Goal: Transaction & Acquisition: Download file/media

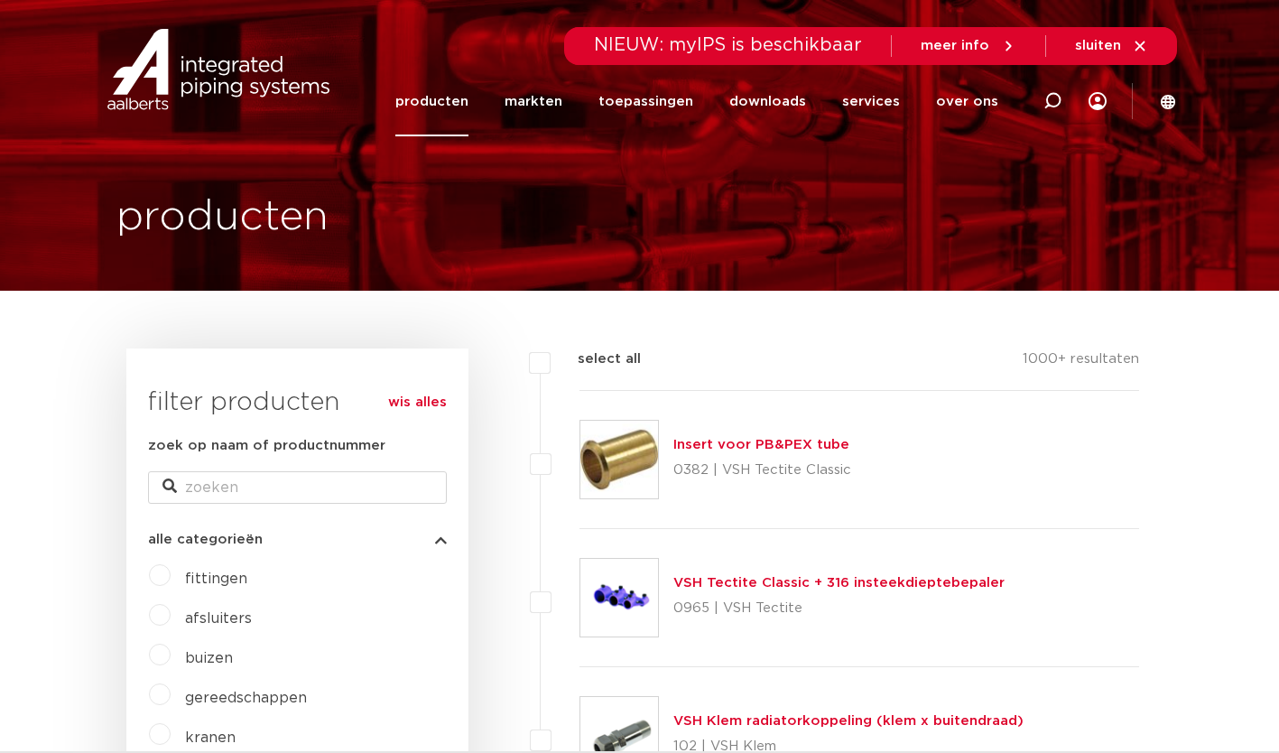
click at [795, 102] on link "downloads" at bounding box center [767, 101] width 77 height 69
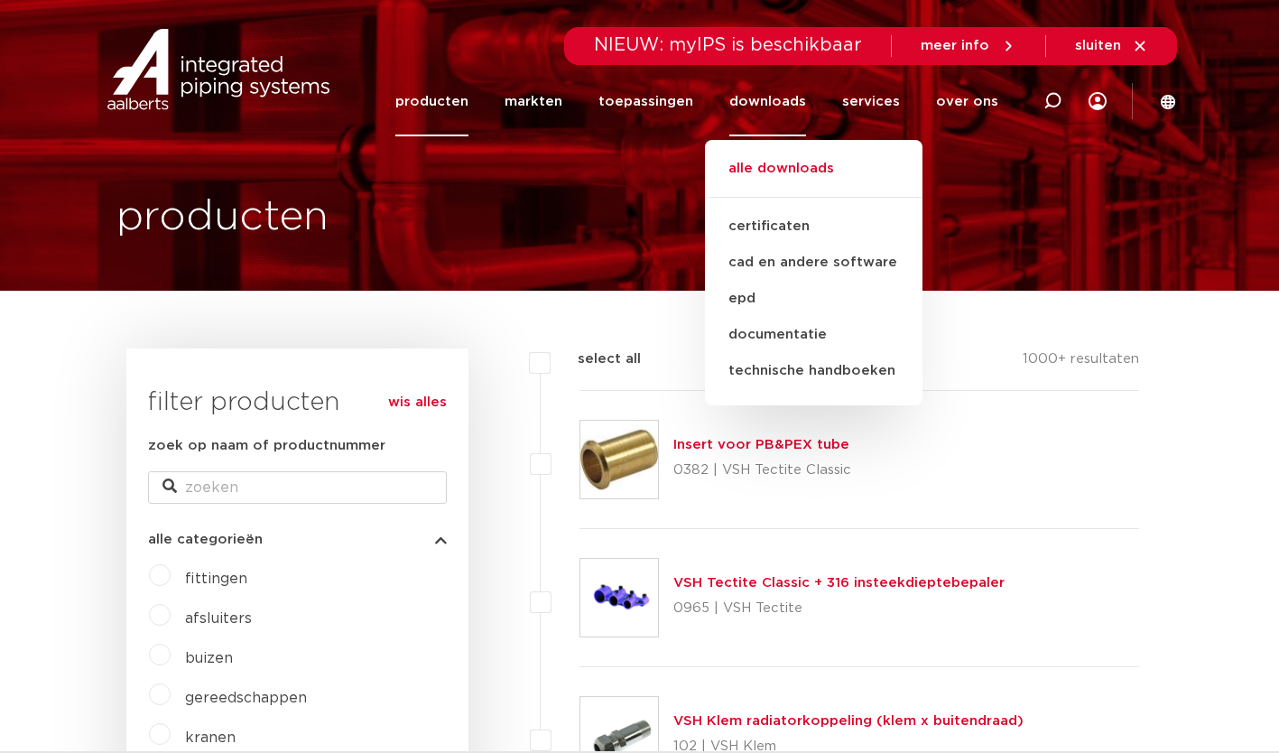
click at [793, 177] on link "alle downloads" at bounding box center [813, 178] width 217 height 40
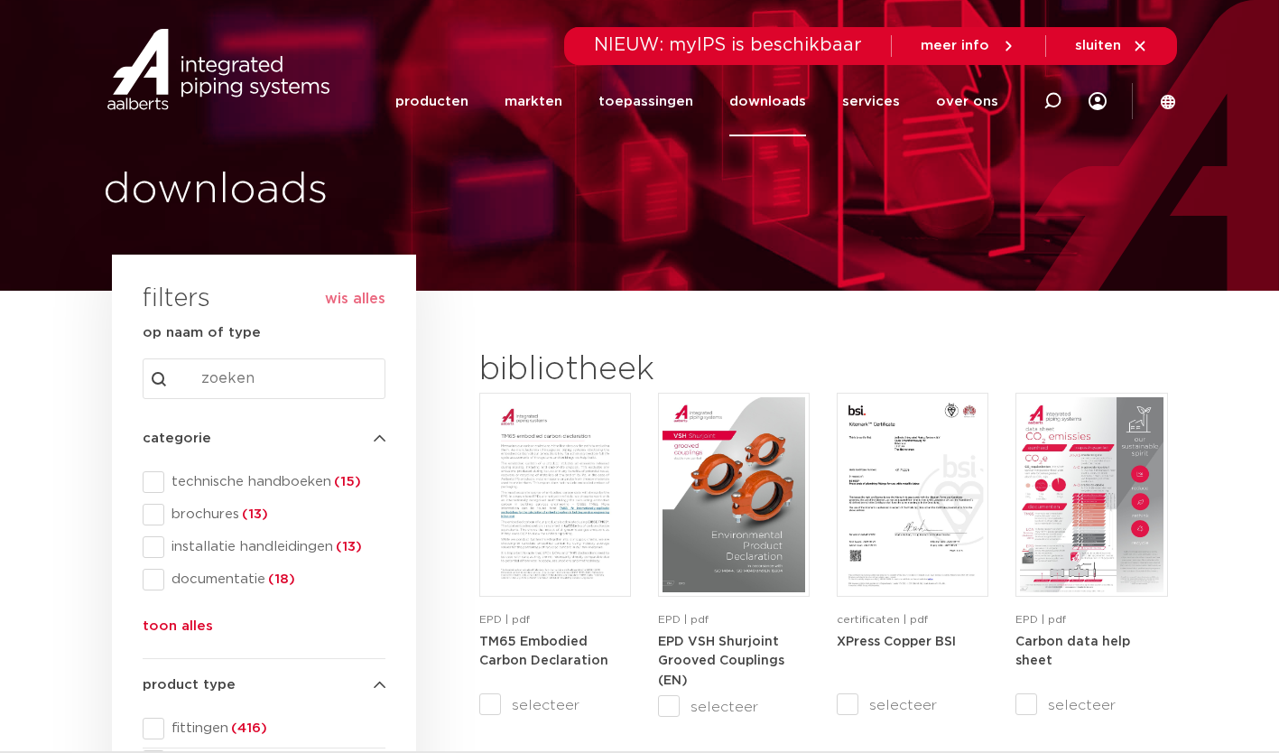
click at [155, 483] on span at bounding box center [154, 482] width 22 height 22
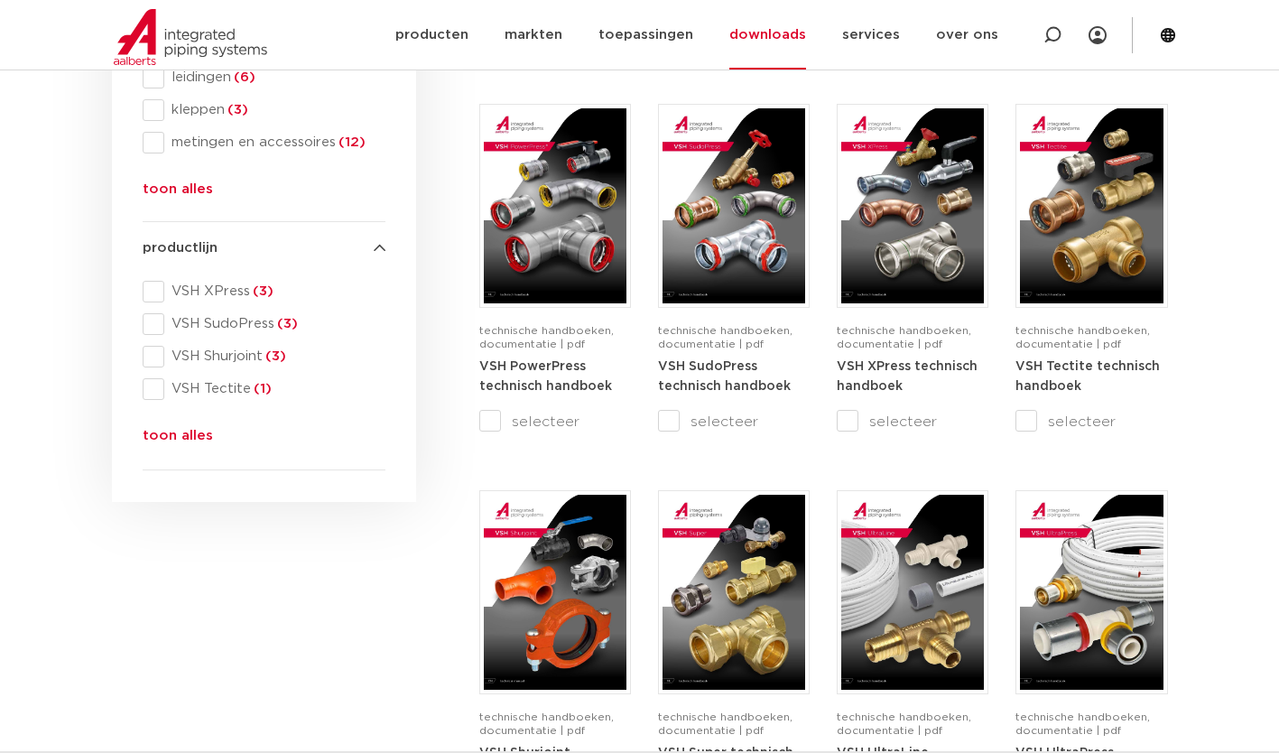
scroll to position [682, 0]
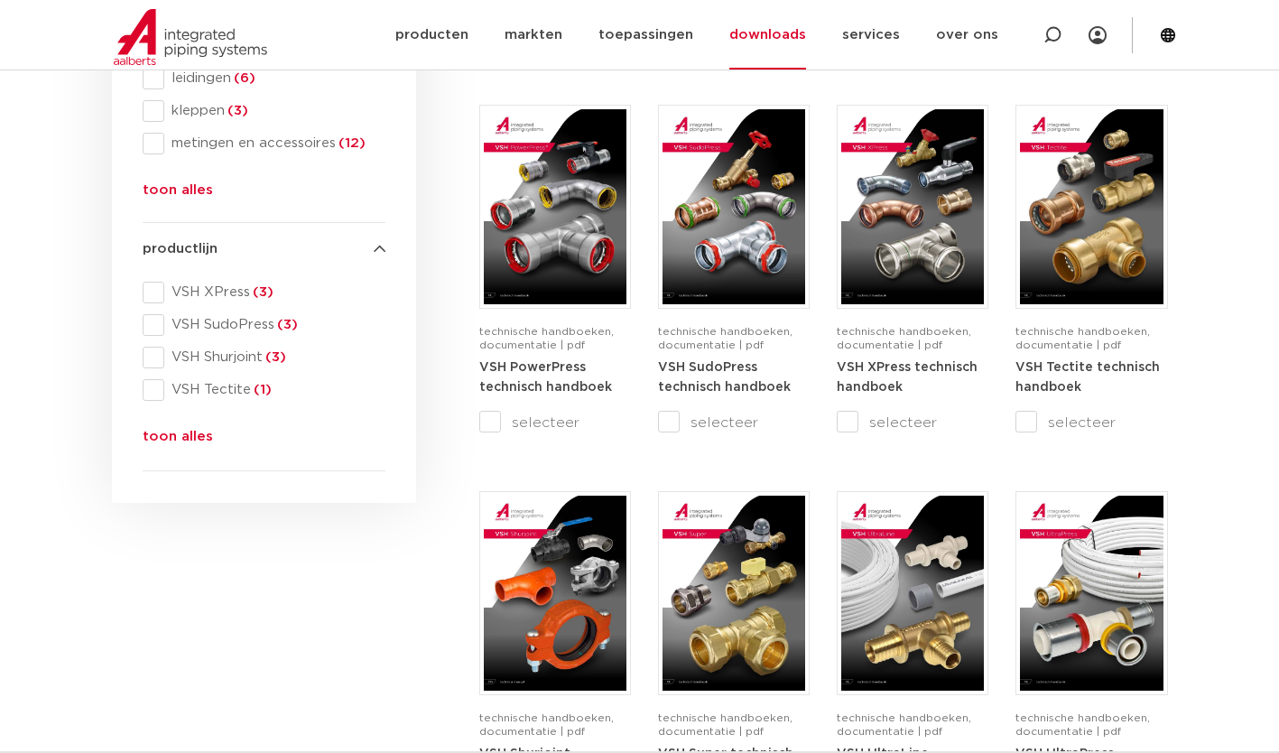
click at [917, 231] on img at bounding box center [912, 206] width 143 height 195
